Goal: Task Accomplishment & Management: Use online tool/utility

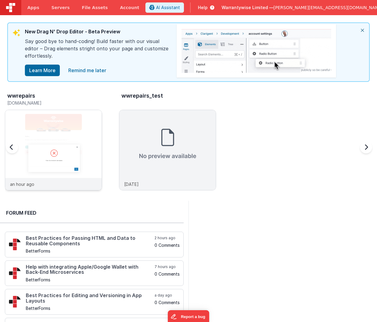
click at [59, 123] on div at bounding box center [53, 144] width 96 height 68
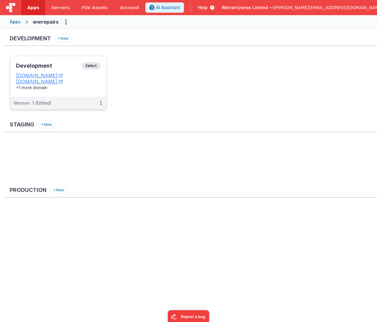
click at [54, 61] on div "Development Select URLs [DOMAIN_NAME] [DOMAIN_NAME] +1 more domain" at bounding box center [58, 76] width 96 height 41
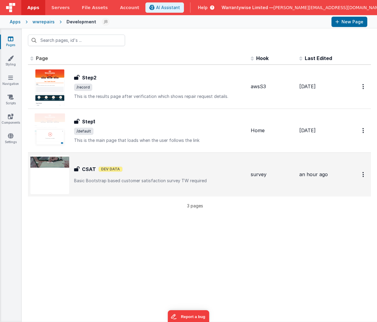
click at [170, 161] on div "CSAT CSAT Dev Data Basic Bootstrap based customer satisfaction survey TW requi…" at bounding box center [137, 174] width 215 height 39
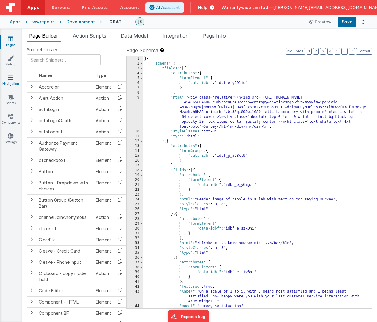
click at [9, 79] on icon at bounding box center [10, 78] width 5 height 6
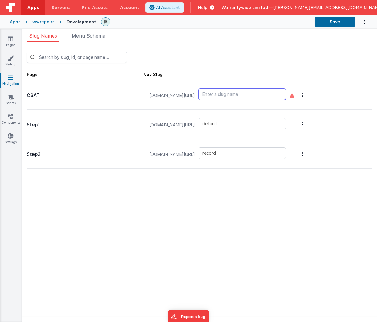
click at [268, 95] on input "text" at bounding box center [241, 95] width 87 height 12
type input "csat"
click at [310, 239] on div "New Slug Page Nav Slug CSAT [DOMAIN_NAME][URL] csat Step1 [DOMAIN_NAME][URL] de…" at bounding box center [199, 184] width 355 height 284
click at [306, 97] on button "Options" at bounding box center [302, 95] width 8 height 24
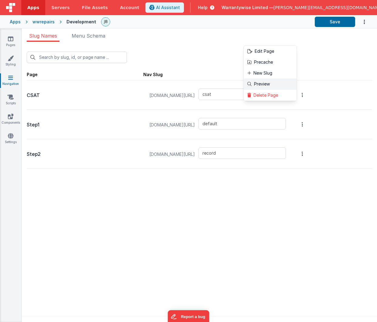
click at [294, 82] on link "Preview" at bounding box center [270, 84] width 53 height 11
click at [46, 25] on button at bounding box center [188, 161] width 377 height 322
click at [45, 24] on div "wwrepairs" at bounding box center [43, 22] width 22 height 6
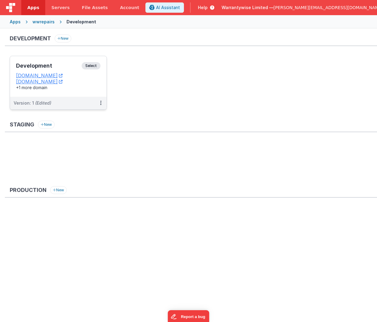
click at [54, 65] on h3 "Development" at bounding box center [49, 66] width 66 height 6
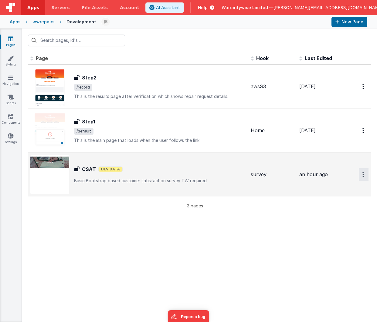
click at [363, 93] on button "Options" at bounding box center [363, 86] width 10 height 12
click at [188, 166] on button at bounding box center [188, 161] width 377 height 322
click at [164, 163] on div "CSAT CSAT Dev Data Basic Bootstrap based customer satisfaction survey TW requi…" at bounding box center [137, 174] width 215 height 39
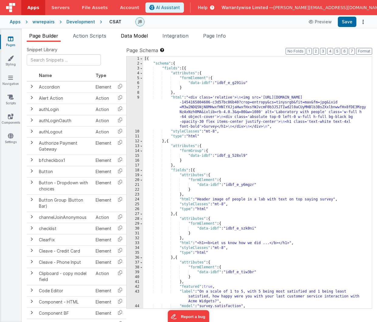
click at [128, 35] on span "Data Model" at bounding box center [134, 36] width 27 height 6
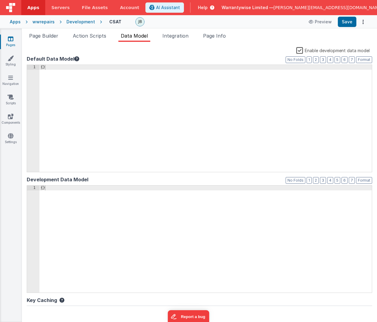
click at [296, 52] on label "Enable development data model" at bounding box center [332, 50] width 73 height 7
click at [0, 0] on input "Enable development data model" at bounding box center [0, 0] width 0 height 0
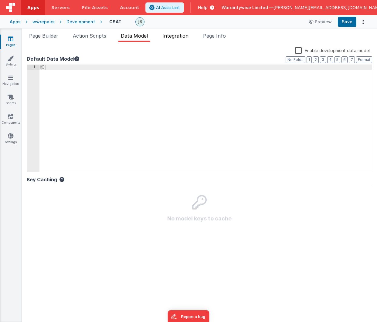
click at [174, 36] on span "Integration" at bounding box center [175, 36] width 26 height 6
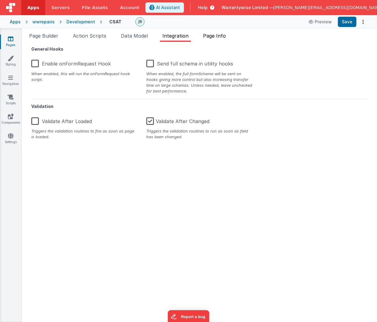
click at [205, 34] on span "Page Info" at bounding box center [214, 36] width 23 height 6
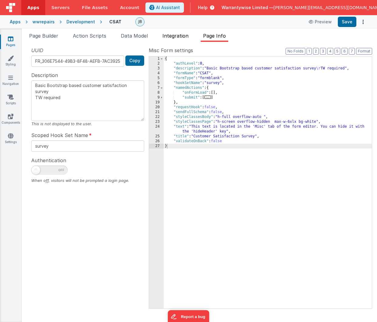
click at [183, 38] on span "Integration" at bounding box center [175, 36] width 26 height 6
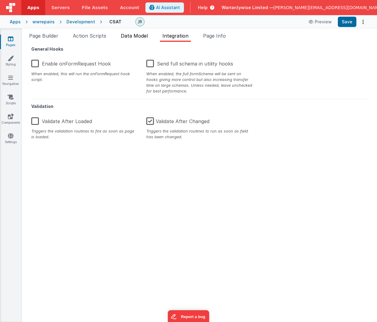
click at [136, 37] on span "Data Model" at bounding box center [134, 36] width 27 height 6
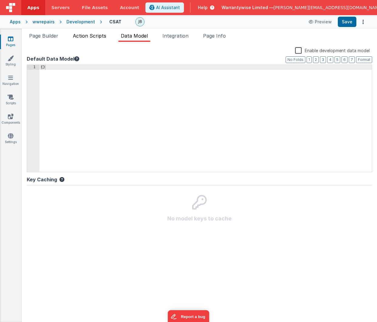
click at [88, 38] on span "Action Scripts" at bounding box center [89, 36] width 33 height 6
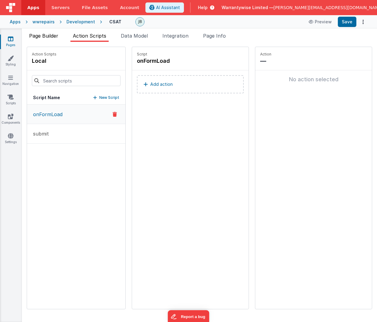
click at [52, 38] on span "Page Builder" at bounding box center [43, 36] width 29 height 6
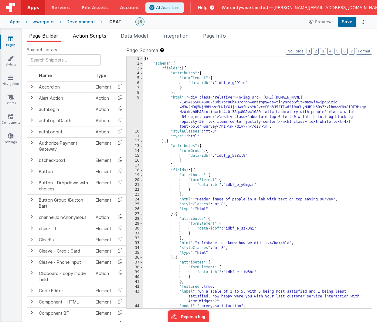
click at [90, 35] on span "Action Scripts" at bounding box center [89, 36] width 33 height 6
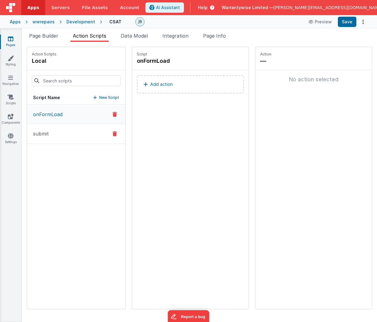
click at [61, 133] on button "submit" at bounding box center [76, 134] width 98 height 20
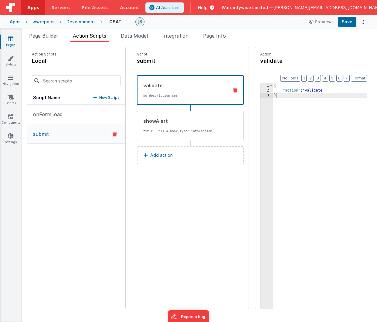
click at [75, 22] on div "Development" at bounding box center [80, 22] width 29 height 6
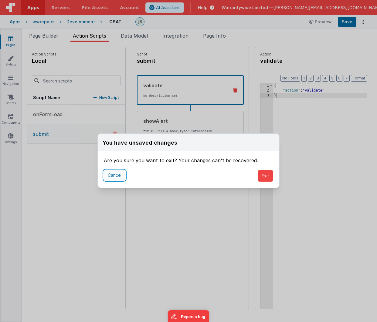
click at [114, 174] on button "Cancel" at bounding box center [115, 175] width 22 height 10
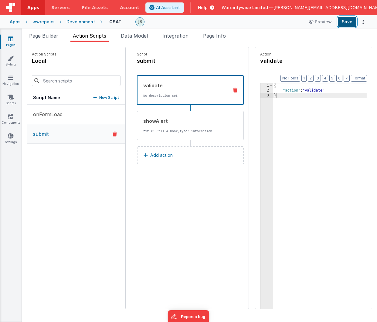
click at [344, 22] on button "Save" at bounding box center [347, 22] width 19 height 10
click at [44, 22] on div "wwrepairs" at bounding box center [43, 22] width 22 height 6
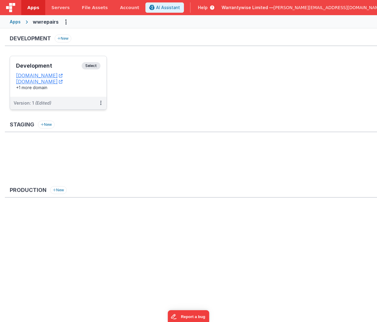
click at [55, 65] on h3 "Development" at bounding box center [49, 66] width 66 height 6
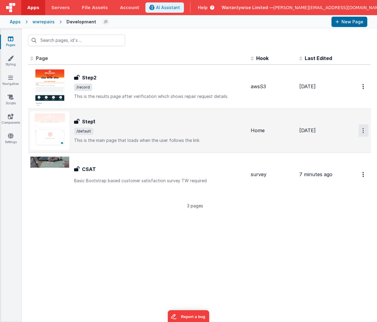
click at [362, 89] on icon "Options" at bounding box center [363, 86] width 2 height 5
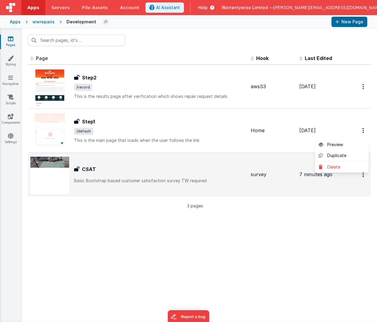
click at [162, 128] on button at bounding box center [188, 161] width 377 height 322
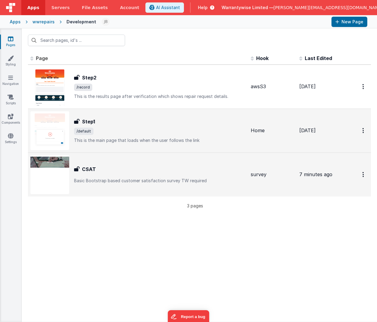
click at [145, 127] on div "Step1 Step1 /default This is the main page that loads when the user follows the…" at bounding box center [160, 130] width 172 height 25
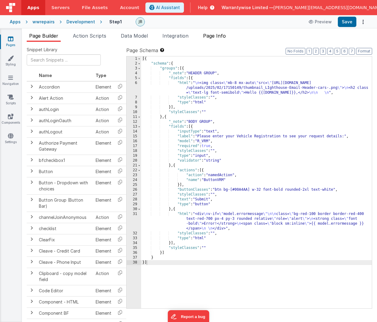
click at [216, 37] on span "Page Info" at bounding box center [214, 36] width 23 height 6
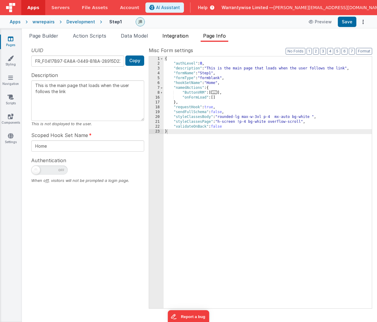
click at [182, 35] on span "Integration" at bounding box center [175, 36] width 26 height 6
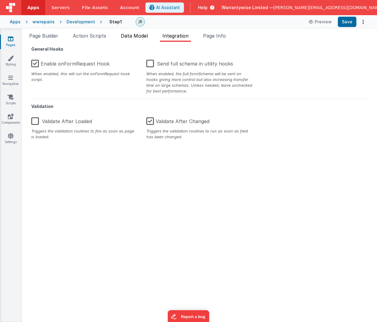
click at [139, 36] on span "Data Model" at bounding box center [134, 36] width 27 height 6
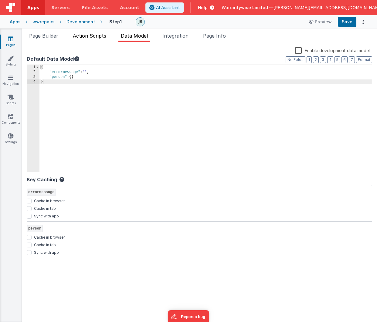
click at [93, 37] on span "Action Scripts" at bounding box center [89, 36] width 33 height 6
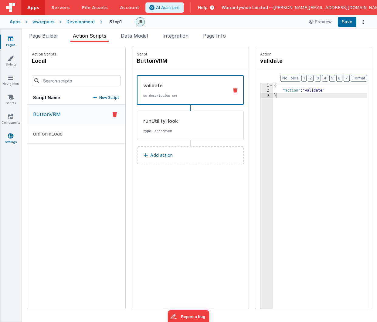
click at [12, 136] on icon at bounding box center [10, 136] width 5 height 6
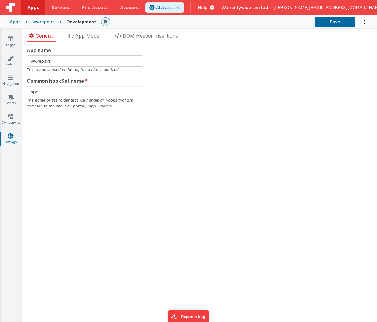
click at [45, 21] on div "wwrepairs" at bounding box center [43, 22] width 22 height 6
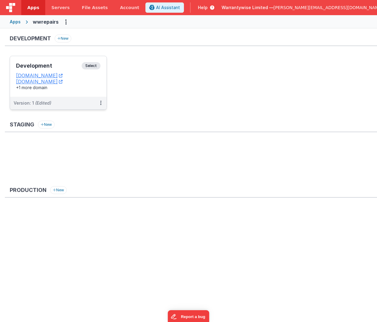
click at [50, 62] on div "Development Select URLs [DOMAIN_NAME] [DOMAIN_NAME] +1 more domain" at bounding box center [58, 76] width 96 height 41
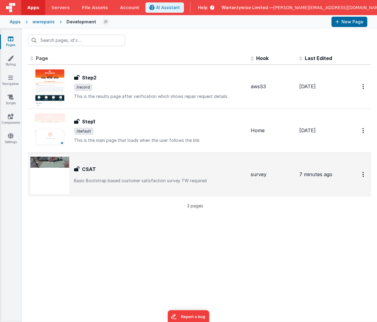
click at [195, 162] on div "CSAT CSAT Basic Bootstrap based customer satisfaction survey TW required" at bounding box center [137, 174] width 215 height 39
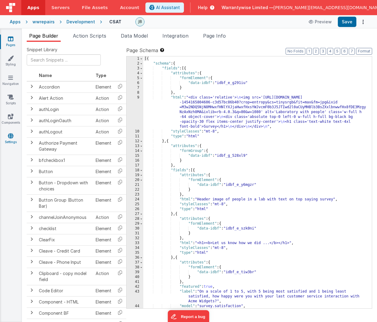
click at [12, 136] on icon at bounding box center [10, 136] width 5 height 6
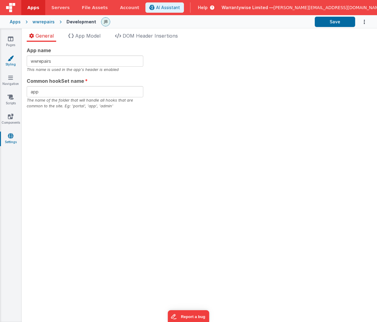
click at [11, 60] on icon at bounding box center [11, 58] width 6 height 6
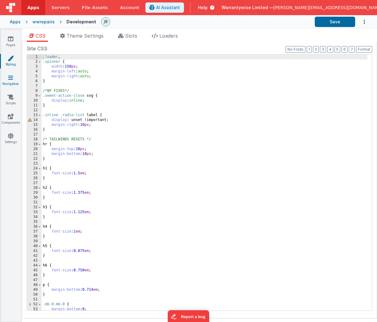
click at [9, 77] on icon at bounding box center [10, 78] width 5 height 6
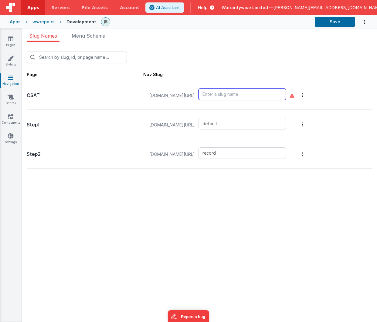
click at [244, 95] on input "text" at bounding box center [241, 95] width 87 height 12
type input "csat"
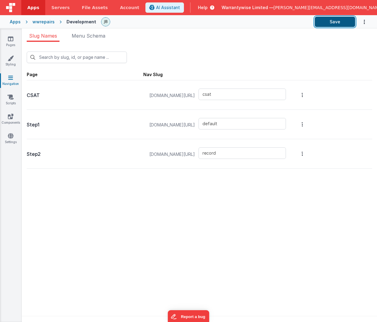
click at [330, 25] on button "Save" at bounding box center [335, 22] width 40 height 10
click at [42, 22] on div "wwrepairs" at bounding box center [43, 22] width 22 height 6
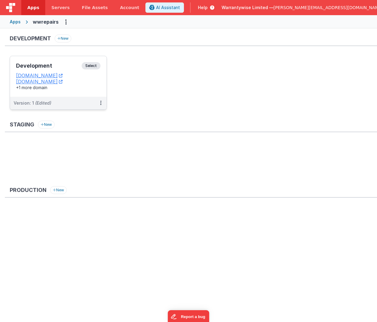
click at [61, 67] on h3 "Development" at bounding box center [49, 66] width 66 height 6
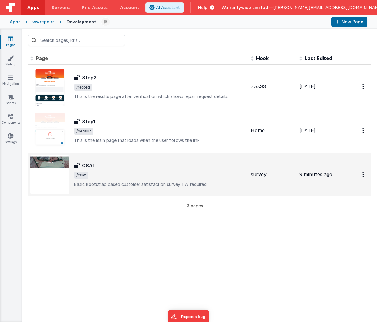
click at [117, 165] on div "CSAT" at bounding box center [160, 165] width 172 height 7
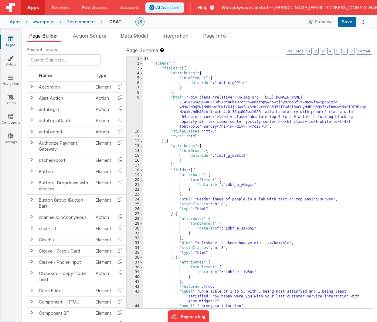
click at [129, 62] on div "2" at bounding box center [134, 63] width 17 height 5
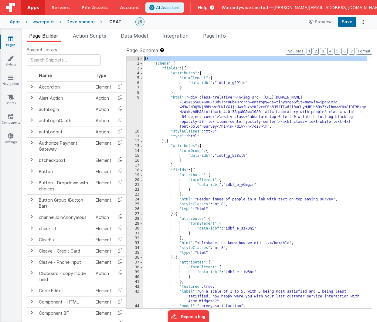
click at [130, 57] on div "1" at bounding box center [134, 58] width 17 height 5
click at [130, 74] on div "4" at bounding box center [134, 73] width 17 height 5
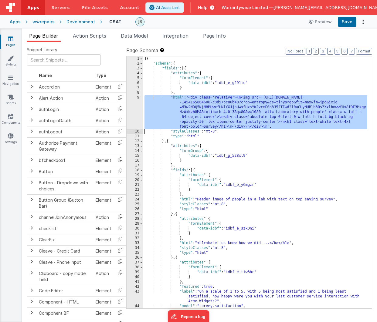
click at [130, 104] on div "9" at bounding box center [134, 112] width 17 height 34
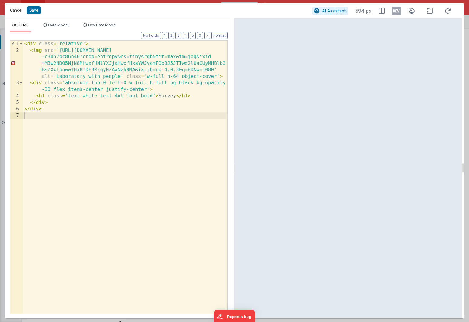
click at [14, 8] on button "Cancel" at bounding box center [16, 10] width 18 height 8
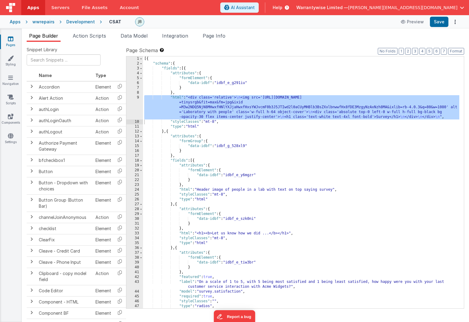
click at [80, 22] on div "Development" at bounding box center [80, 22] width 29 height 6
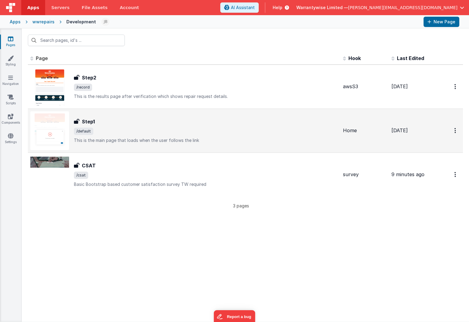
click at [109, 121] on div "Step1" at bounding box center [206, 121] width 264 height 7
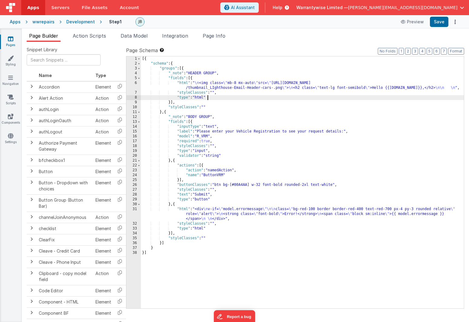
click at [217, 99] on div "[{ "schema" : { "groups" : [{ "_note" : "HEADER GROUP" , "fields" : [{ "html" :…" at bounding box center [302, 187] width 323 height 262
click at [130, 86] on div "6" at bounding box center [133, 86] width 15 height 10
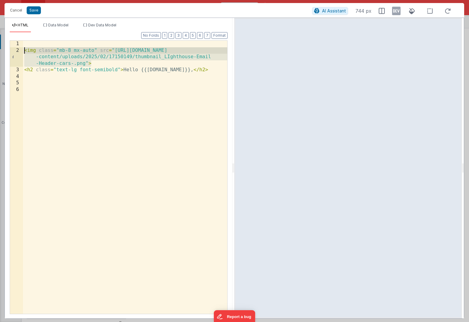
drag, startPoint x: 98, startPoint y: 64, endPoint x: 24, endPoint y: 49, distance: 75.7
click at [24, 49] on div "< img class = "mb-8 mx-auto" src = "[URL][DOMAIN_NAME] -content/uploads/2025/02…" at bounding box center [125, 184] width 204 height 286
click at [13, 9] on button "Cancel" at bounding box center [16, 10] width 18 height 8
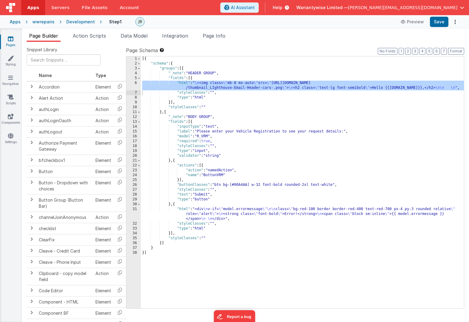
click at [77, 24] on div "Development" at bounding box center [80, 22] width 29 height 6
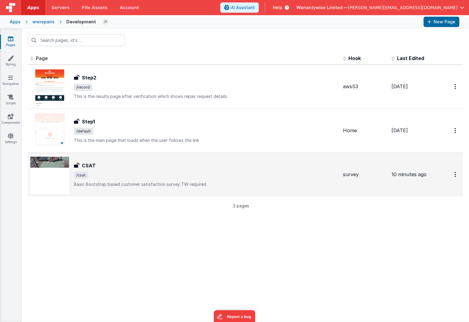
click at [119, 166] on div "CSAT" at bounding box center [206, 165] width 264 height 7
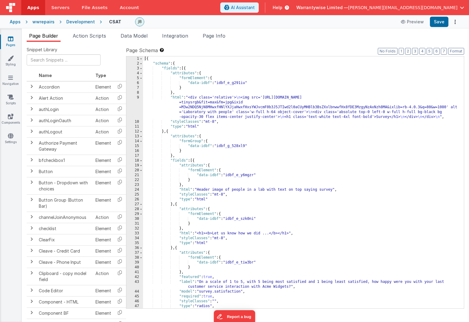
click at [200, 112] on div "[{ "schema" : { "fields" : [{ "attributes" : { "formElement" : { "data-idbf" : …" at bounding box center [301, 187] width 317 height 262
click at [129, 99] on div "9" at bounding box center [134, 107] width 17 height 24
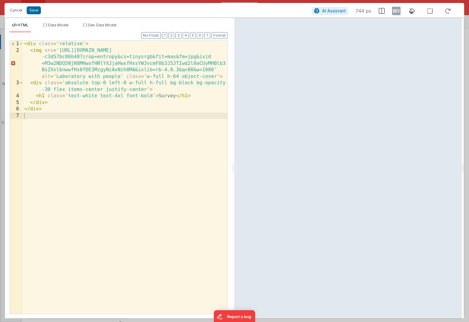
click at [84, 117] on div "< div class = 'relative' > < img src = '[URL][DOMAIN_NAME] -c3d57bc86b40?crop=e…" at bounding box center [125, 184] width 204 height 286
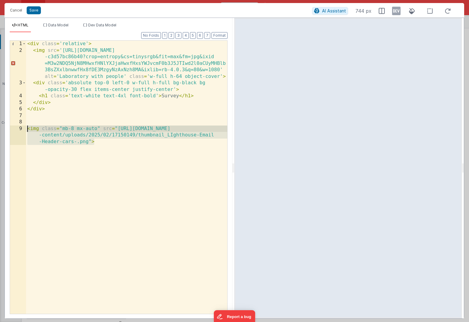
drag, startPoint x: 66, startPoint y: 139, endPoint x: 27, endPoint y: 131, distance: 39.7
click at [27, 131] on div "< div class = 'relative' > < img src = '[URL][DOMAIN_NAME] -c3d57bc86b40?crop=e…" at bounding box center [126, 190] width 201 height 299
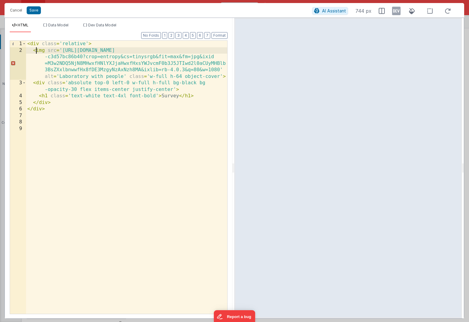
click at [37, 50] on div "< div class = 'relative' > < img src = '[URL][DOMAIN_NAME] -c3d57bc86b40?crop=e…" at bounding box center [126, 184] width 201 height 286
click at [169, 76] on div "< div class = 'relative' > < img src = '[URL][DOMAIN_NAME] -c3d57bc86b40?crop=e…" at bounding box center [126, 184] width 201 height 286
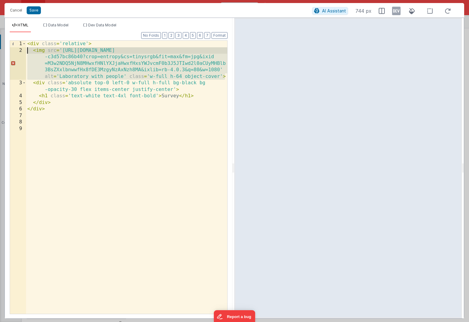
drag, startPoint x: 225, startPoint y: 76, endPoint x: 25, endPoint y: 51, distance: 202.4
click at [25, 51] on div "1 2 3 4 5 6 7 8 9 < div class = 'relative' > < img src = '[URL][DOMAIN_NAME] -c…" at bounding box center [119, 177] width 218 height 274
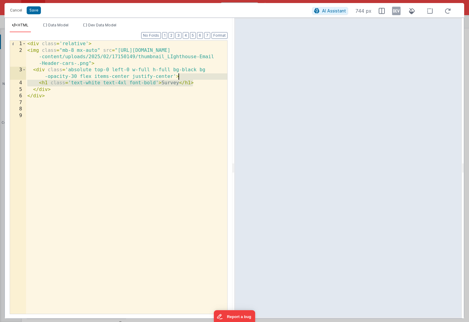
drag, startPoint x: 197, startPoint y: 83, endPoint x: 197, endPoint y: 77, distance: 5.5
click at [197, 77] on div "< div class = 'relative' > < img class = "mb-8 mx-auto" src = "[URL][DOMAIN_NAM…" at bounding box center [126, 184] width 201 height 286
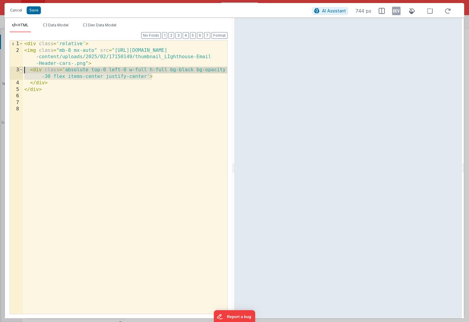
drag, startPoint x: 159, startPoint y: 77, endPoint x: 22, endPoint y: 68, distance: 136.8
click at [22, 68] on div "1 2 3 4 5 6 7 8 < div class = 'relative' > < img class = "mb-8 mx-auto" src = "…" at bounding box center [119, 177] width 218 height 274
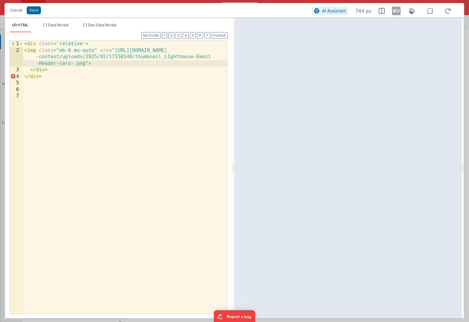
click at [50, 77] on div "< div class = 'relative' > < img class = "mb-8 mx-auto" src = "[URL][DOMAIN_NAM…" at bounding box center [125, 184] width 204 height 286
drag, startPoint x: 60, startPoint y: 76, endPoint x: 61, endPoint y: 73, distance: 3.1
click at [61, 73] on div "< div class = 'relative' > < img class = "mb-8 mx-auto" src = "[URL][DOMAIN_NAM…" at bounding box center [125, 184] width 204 height 286
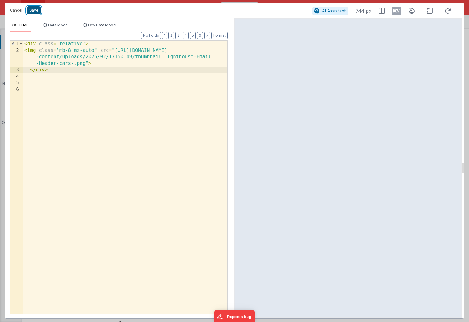
click at [31, 8] on button "Save" at bounding box center [34, 10] width 14 height 8
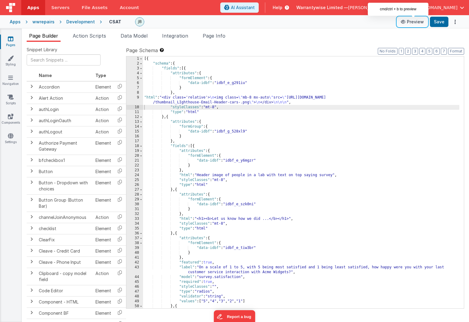
click at [376, 23] on button "Preview" at bounding box center [413, 22] width 30 height 10
click at [376, 22] on button "Save" at bounding box center [439, 22] width 19 height 10
click at [376, 23] on button "Preview" at bounding box center [413, 22] width 30 height 10
click at [376, 24] on button "Preview" at bounding box center [413, 22] width 30 height 10
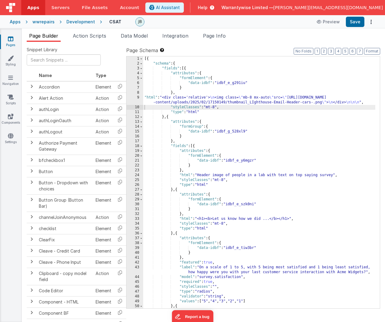
click at [68, 21] on div "Development" at bounding box center [80, 22] width 29 height 6
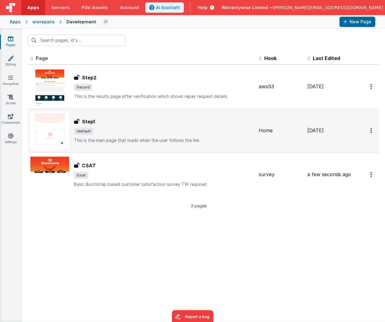
click at [117, 128] on span "/default" at bounding box center [164, 131] width 180 height 7
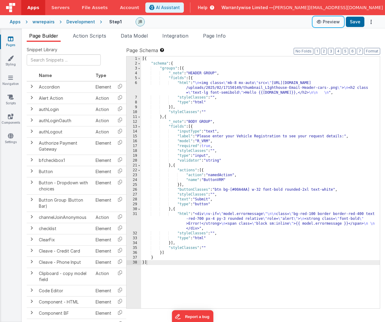
click at [330, 24] on button "Preview" at bounding box center [328, 22] width 30 height 10
click at [89, 36] on span "Action Scripts" at bounding box center [89, 36] width 33 height 6
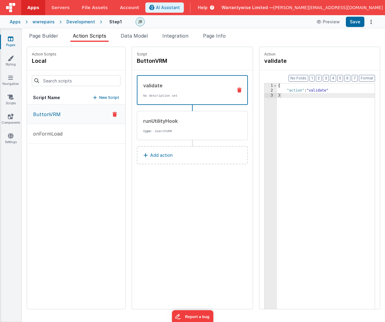
click at [51, 115] on p "ButtonVRM" at bounding box center [44, 114] width 31 height 7
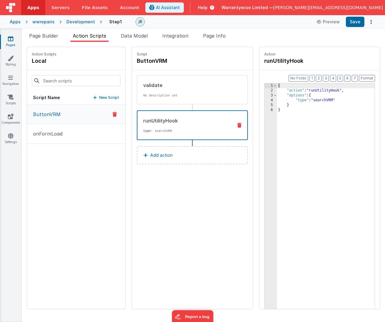
click at [154, 123] on div "runUtilityHook" at bounding box center [186, 120] width 86 height 7
click at [46, 131] on p "onFormLoad" at bounding box center [45, 133] width 33 height 7
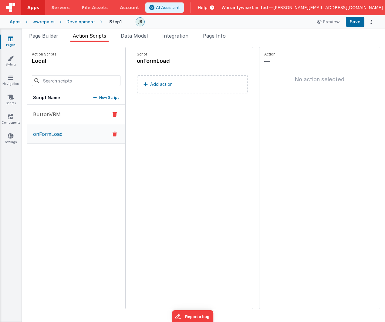
click at [51, 113] on p "ButtonVRM" at bounding box center [44, 114] width 31 height 7
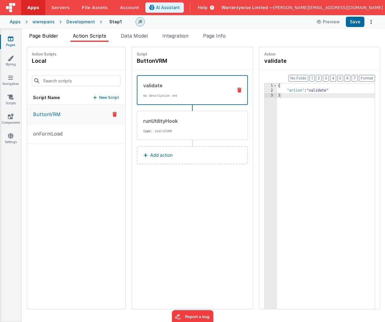
click at [38, 36] on span "Page Builder" at bounding box center [43, 36] width 29 height 6
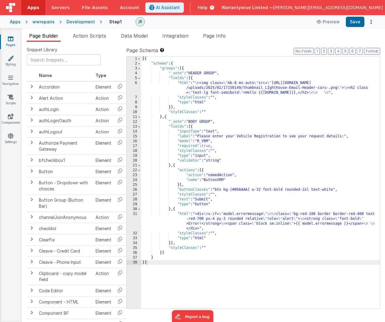
click at [74, 21] on div "Development" at bounding box center [80, 22] width 29 height 6
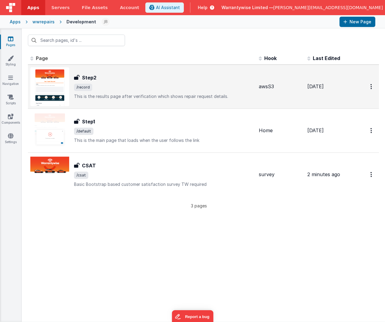
click at [181, 86] on span "/record" at bounding box center [164, 87] width 180 height 7
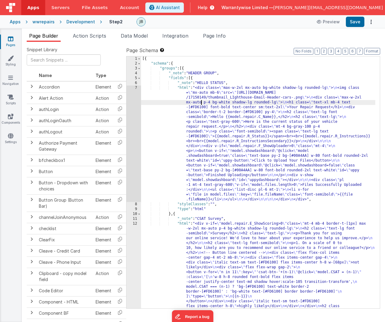
click at [201, 102] on div "[{ "schema" : { "groups" : [{ "_note" : "HEADER GROUP" , "fields" : [{ "_note" …" at bounding box center [258, 284] width 234 height 456
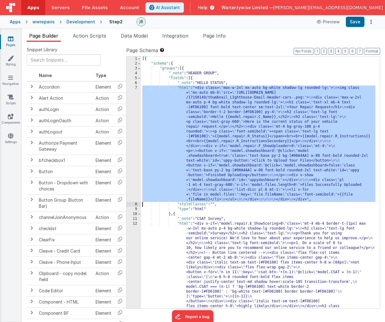
click at [129, 90] on div "7" at bounding box center [133, 144] width 15 height 116
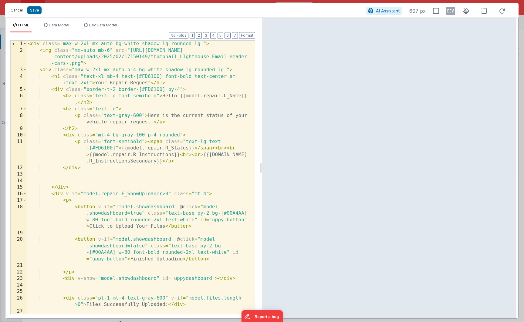
click at [14, 9] on button "Cancel" at bounding box center [17, 10] width 18 height 8
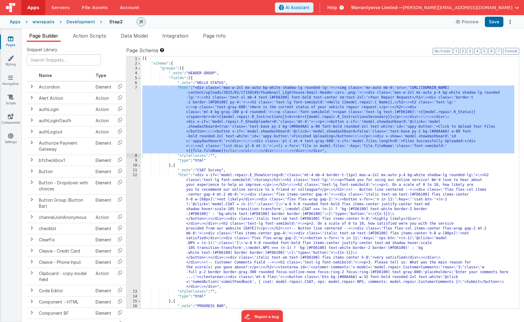
click at [77, 21] on div "Development" at bounding box center [80, 22] width 29 height 6
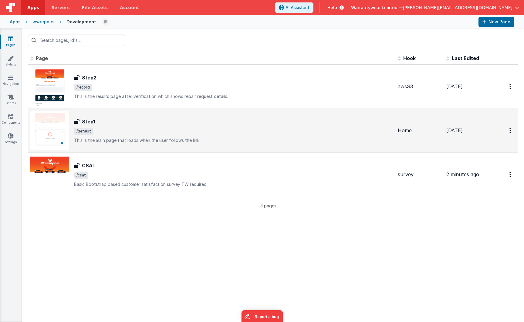
click at [127, 119] on div "Step1" at bounding box center [233, 121] width 319 height 7
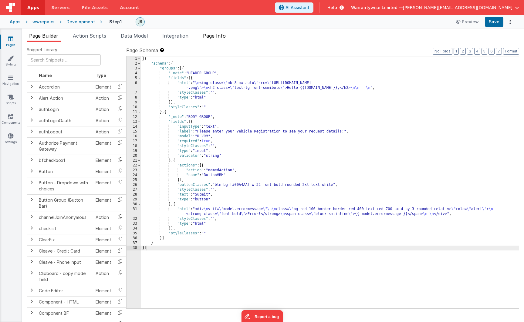
click at [221, 37] on span "Page Info" at bounding box center [214, 36] width 23 height 6
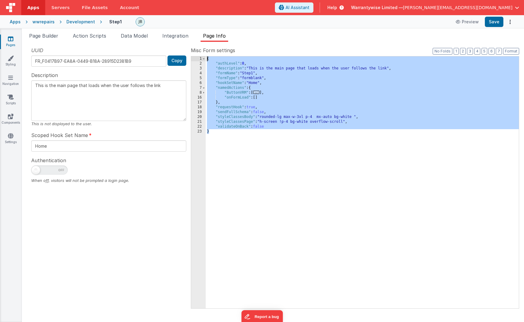
drag, startPoint x: 222, startPoint y: 132, endPoint x: 207, endPoint y: 59, distance: 74.1
click at [207, 59] on div "{ "authLevel" : 0 , "description" : "This is the main page that loads when the …" at bounding box center [362, 187] width 313 height 262
click at [78, 23] on div "Development" at bounding box center [80, 22] width 29 height 6
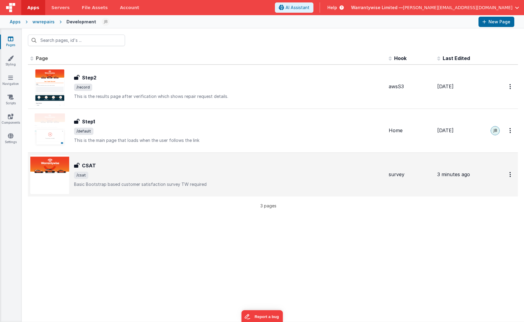
click at [141, 162] on div "CSAT" at bounding box center [229, 165] width 310 height 7
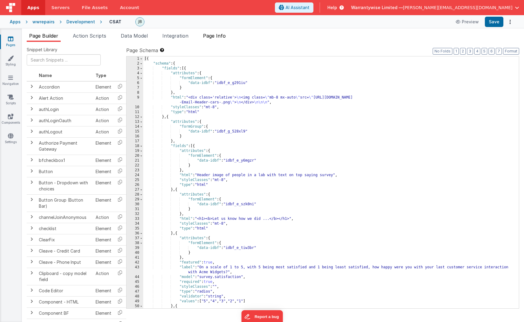
click at [213, 38] on span "Page Info" at bounding box center [214, 36] width 23 height 6
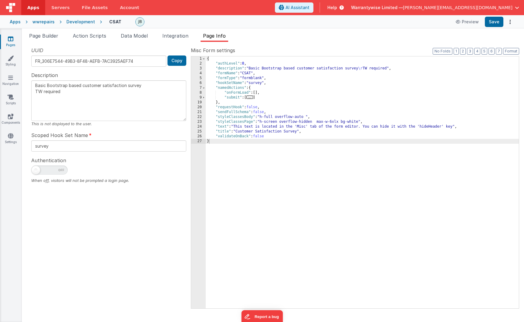
click at [216, 141] on div "{ "authLevel" : 0 , "description" : "Basic Bootstrap based customer satisfactio…" at bounding box center [362, 187] width 313 height 262
type textarea "Basic Bootstrap based customer satisfaction survey TW required"
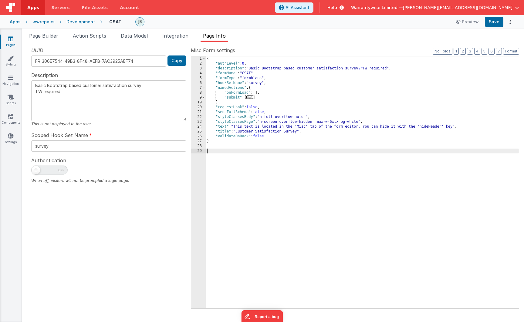
type textarea "Basic Bootstrap based customer satisfaction survey TW required"
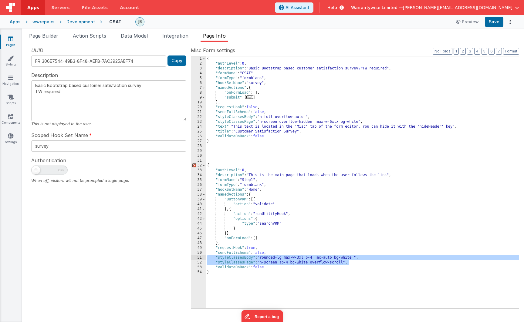
drag, startPoint x: 358, startPoint y: 263, endPoint x: 206, endPoint y: 259, distance: 152.0
click at [206, 259] on div "{ "authLevel" : 0 , "description" : "Basic Bootstrap based customer satisfactio…" at bounding box center [362, 187] width 313 height 262
click at [261, 123] on div "{ "authLevel" : 0 , "description" : "Basic Bootstrap based customer satisfactio…" at bounding box center [362, 187] width 313 height 262
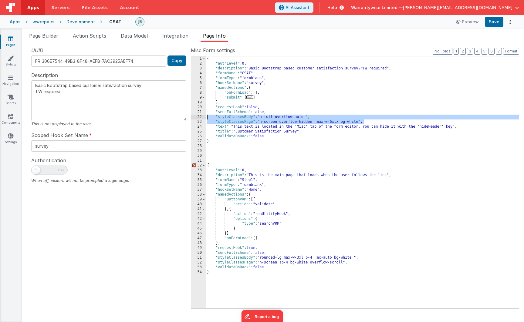
drag, startPoint x: 366, startPoint y: 121, endPoint x: 207, endPoint y: 119, distance: 158.9
click at [207, 119] on div "{ "authLevel" : 0 , "description" : "Basic Bootstrap based customer satisfactio…" at bounding box center [362, 187] width 313 height 262
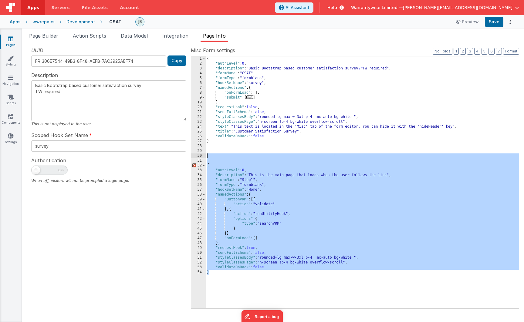
drag, startPoint x: 232, startPoint y: 280, endPoint x: 214, endPoint y: 156, distance: 124.4
click at [214, 156] on div "{ "authLevel" : 0 , "description" : "Basic Bootstrap based customer satisfactio…" at bounding box center [362, 187] width 313 height 262
type textarea "Basic Bootstrap based customer satisfaction survey TW required"
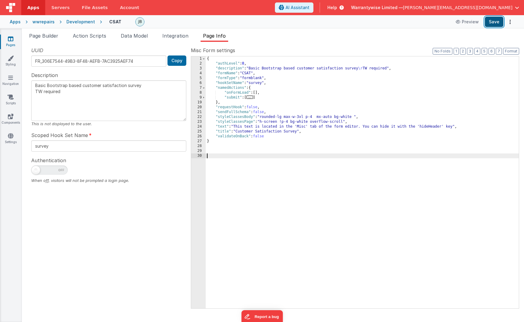
click at [376, 22] on button "Save" at bounding box center [494, 22] width 19 height 10
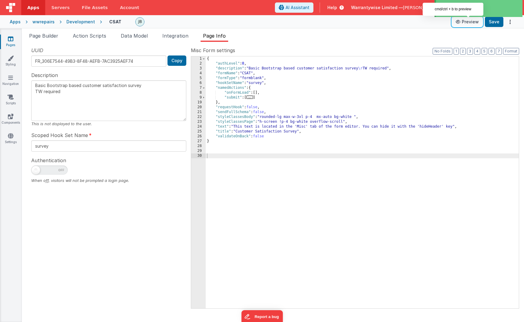
click at [376, 22] on button "Preview" at bounding box center [467, 22] width 30 height 10
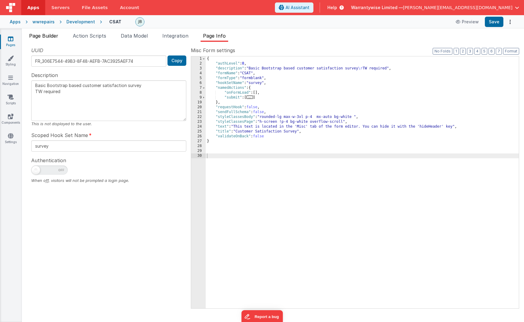
click at [41, 36] on span "Page Builder" at bounding box center [43, 36] width 29 height 6
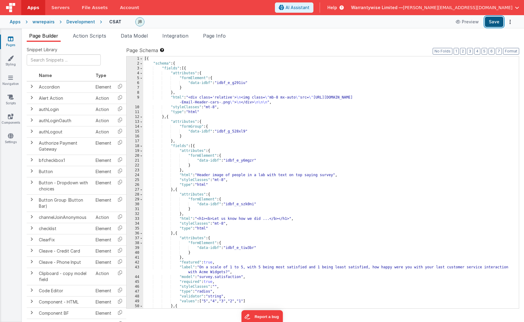
click at [376, 20] on button "Save" at bounding box center [494, 22] width 19 height 10
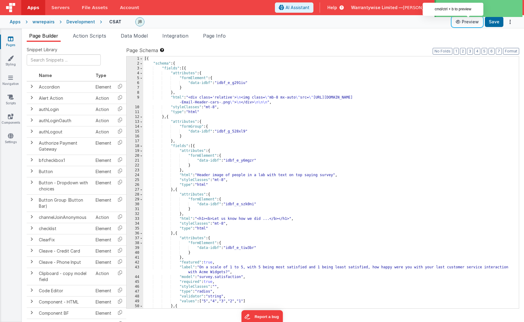
click at [376, 24] on button "Preview" at bounding box center [467, 22] width 30 height 10
